Goal: Find specific page/section: Find specific page/section

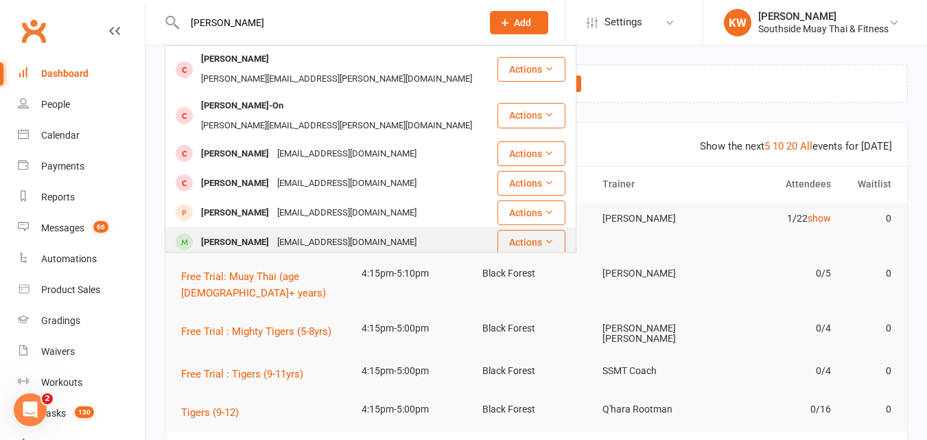
type input "[PERSON_NAME]"
click at [253, 233] on div "[PERSON_NAME]" at bounding box center [235, 243] width 76 height 20
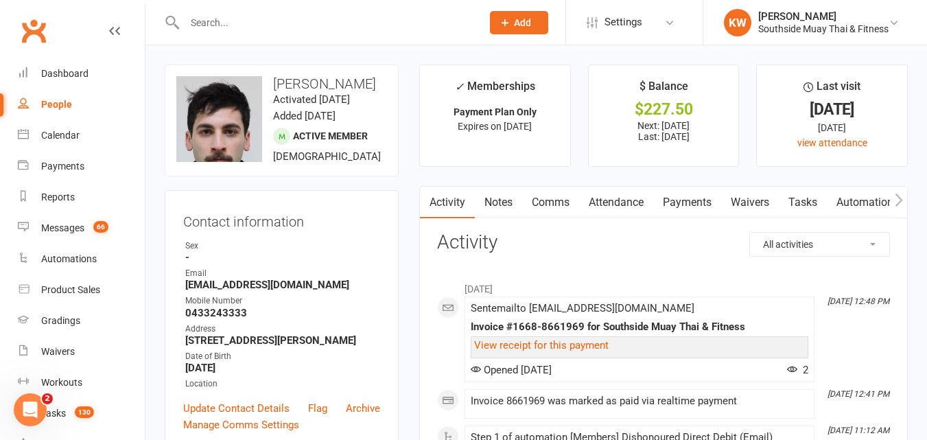
click at [685, 200] on link "Payments" at bounding box center [688, 203] width 68 height 32
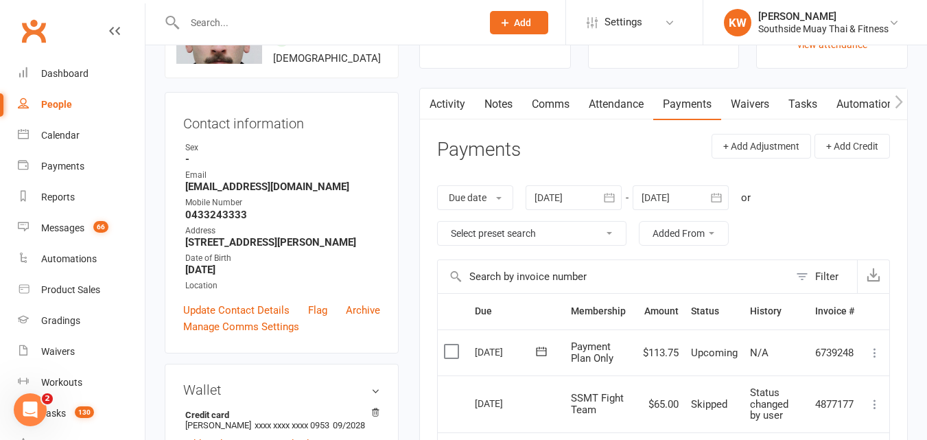
scroll to position [69, 0]
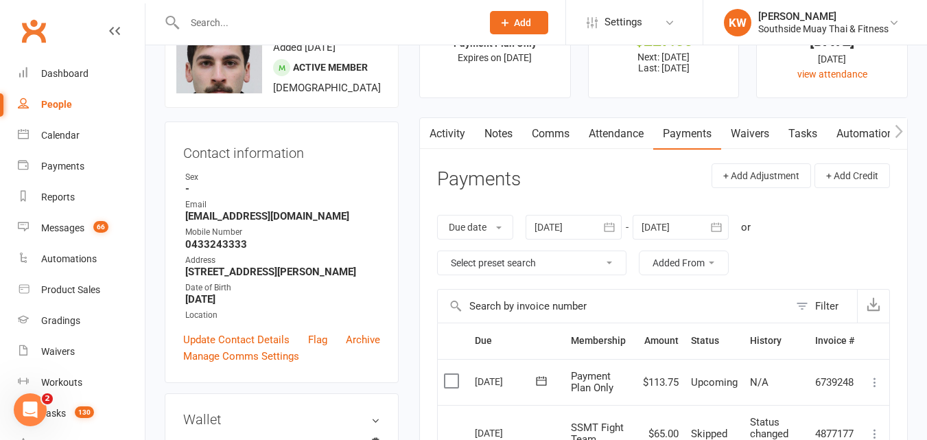
click at [502, 134] on link "Notes" at bounding box center [498, 134] width 47 height 32
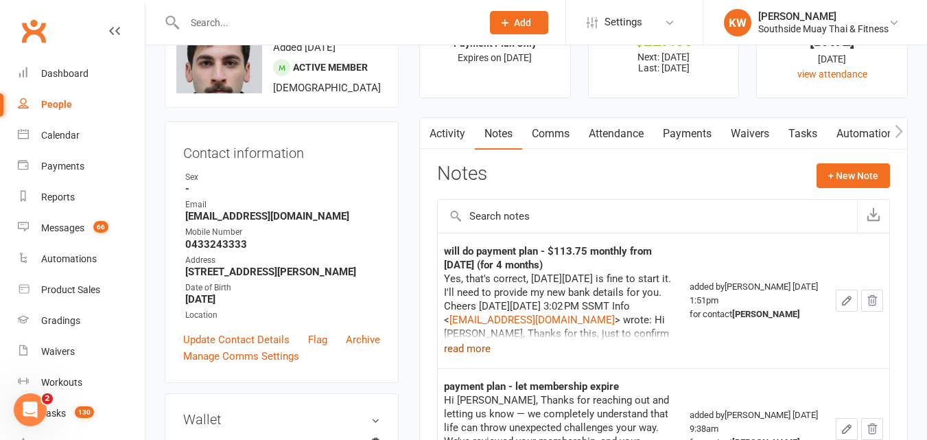
click at [472, 348] on button "read more" at bounding box center [467, 348] width 47 height 16
